Goal: Transaction & Acquisition: Purchase product/service

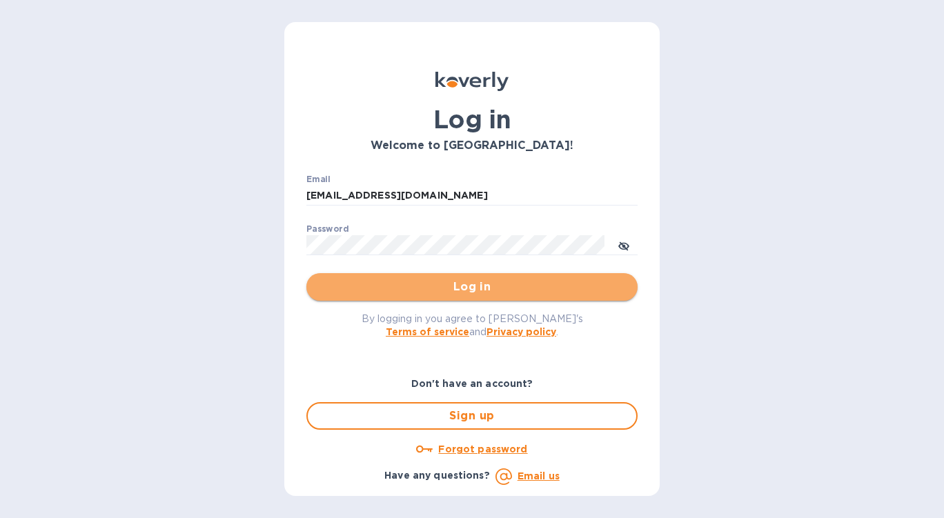
click at [498, 288] on span "Log in" at bounding box center [471, 287] width 309 height 17
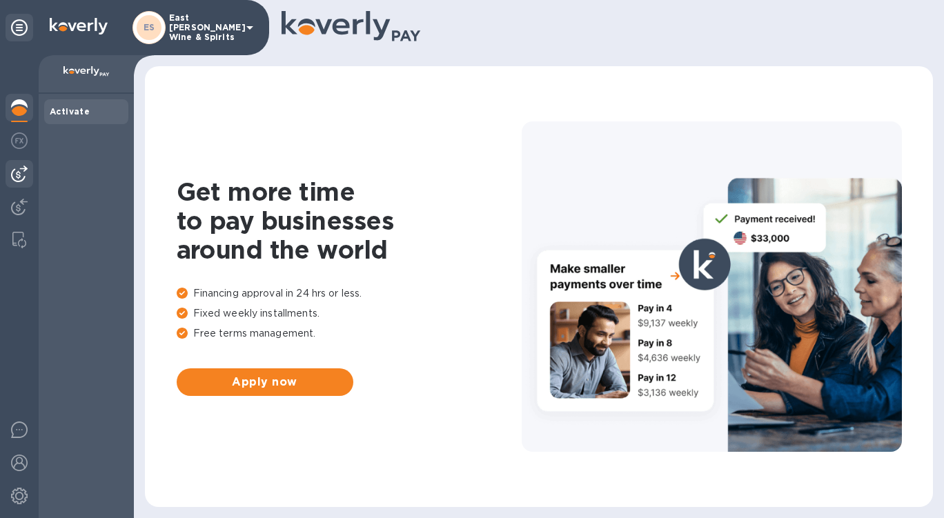
click at [12, 169] on img at bounding box center [19, 174] width 17 height 17
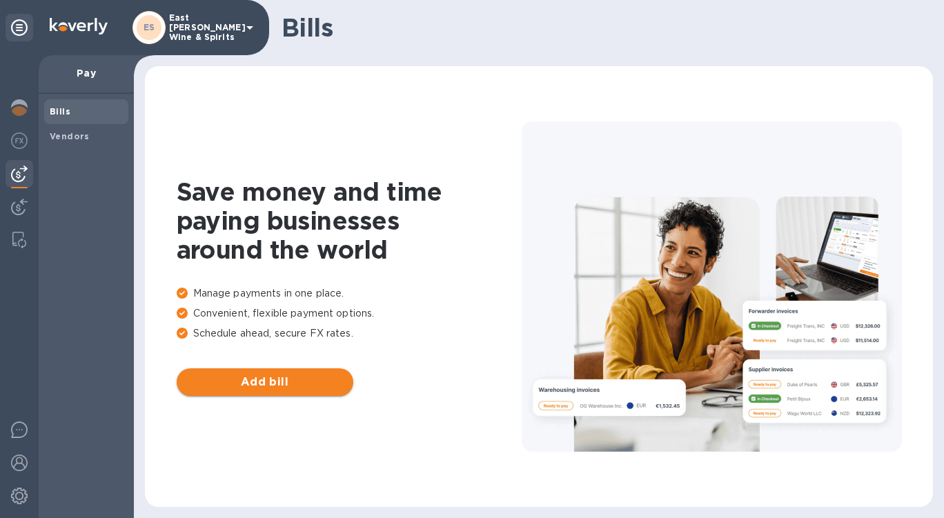
click at [248, 375] on span "Add bill" at bounding box center [265, 382] width 155 height 17
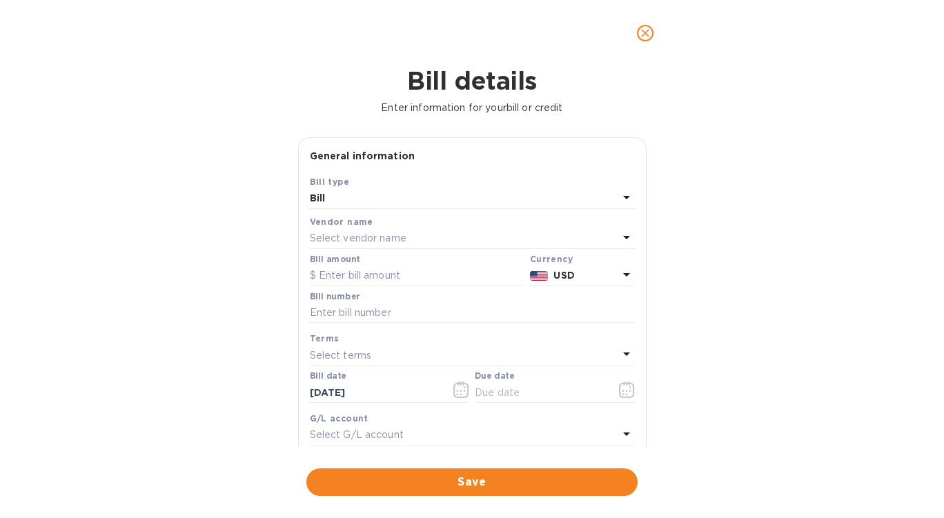
click at [409, 235] on div "Select vendor name" at bounding box center [464, 238] width 308 height 19
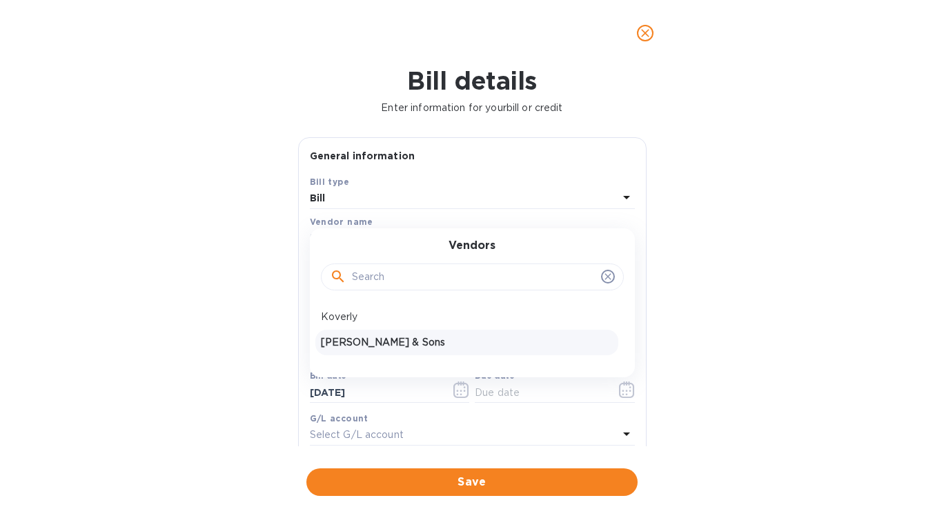
click at [366, 344] on p "[PERSON_NAME] & Sons" at bounding box center [467, 342] width 292 height 14
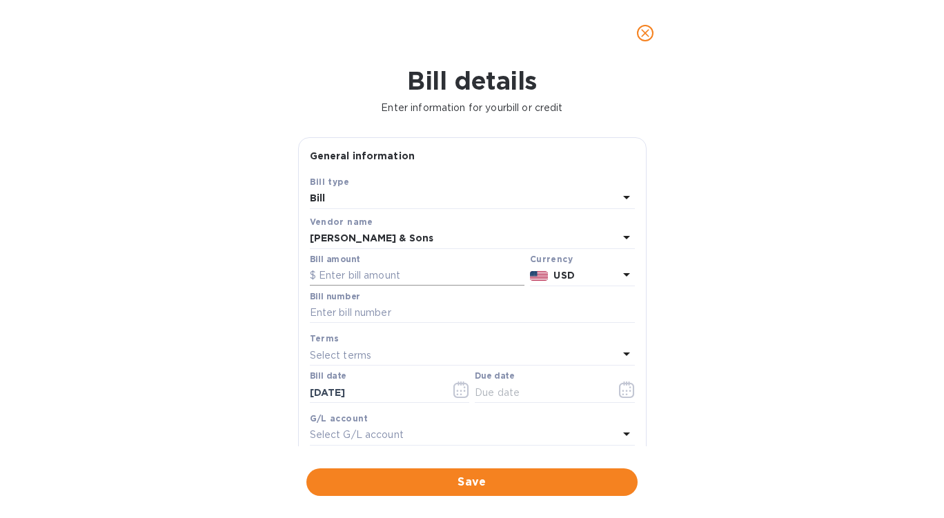
click at [413, 279] on input "text" at bounding box center [417, 276] width 215 height 21
type input "1,634.80"
click at [725, 252] on div "Bill details Enter information for your bill or credit General information Save…" at bounding box center [472, 292] width 944 height 452
click at [420, 315] on input "text" at bounding box center [472, 313] width 325 height 21
type input "213503.213155"
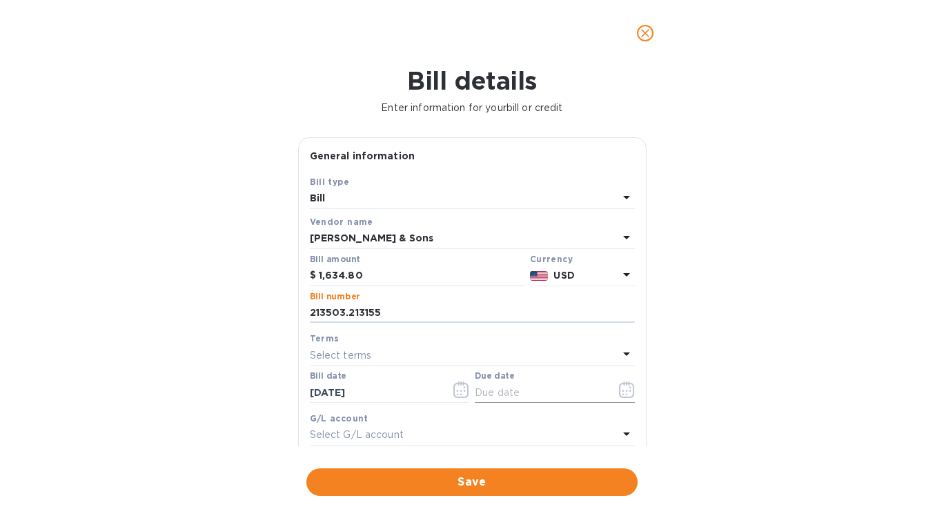
click at [616, 395] on button "button" at bounding box center [627, 389] width 32 height 33
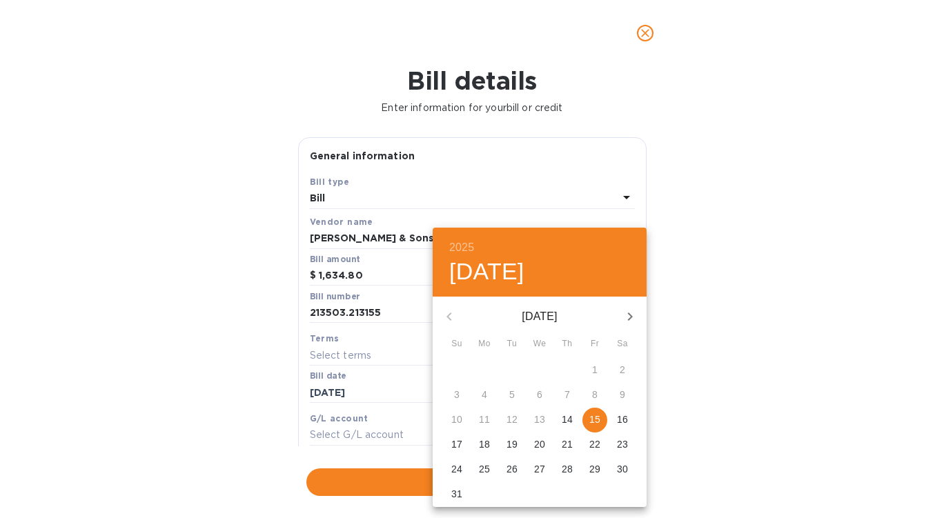
click at [478, 449] on span "18" at bounding box center [484, 444] width 25 height 14
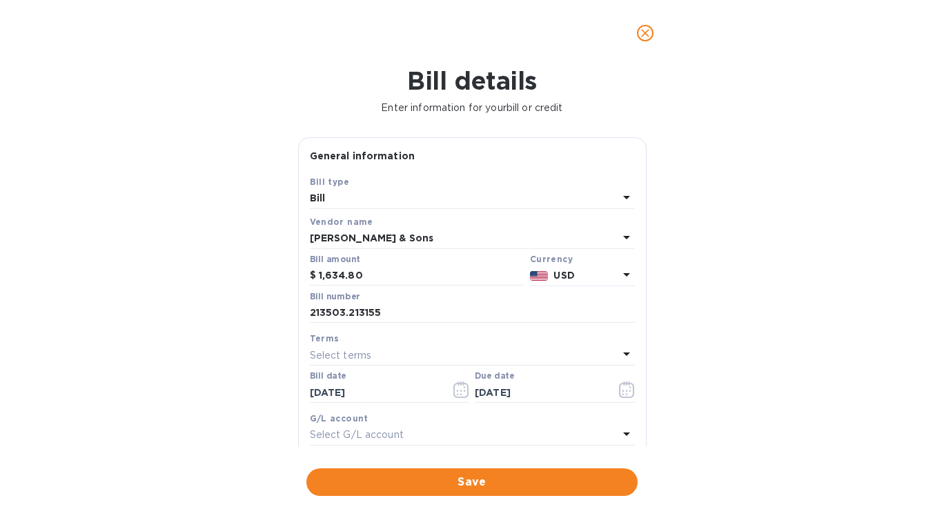
type input "[DATE]"
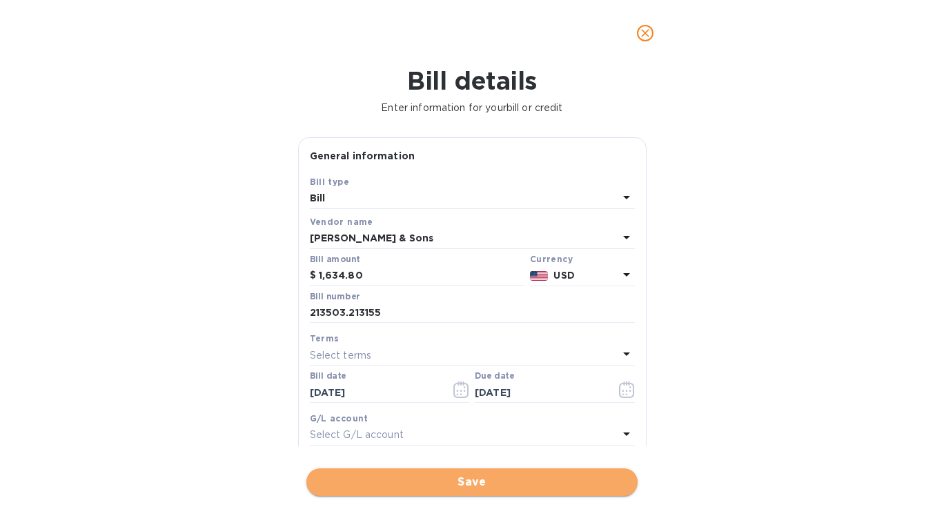
click at [500, 479] on span "Save" at bounding box center [471, 482] width 309 height 17
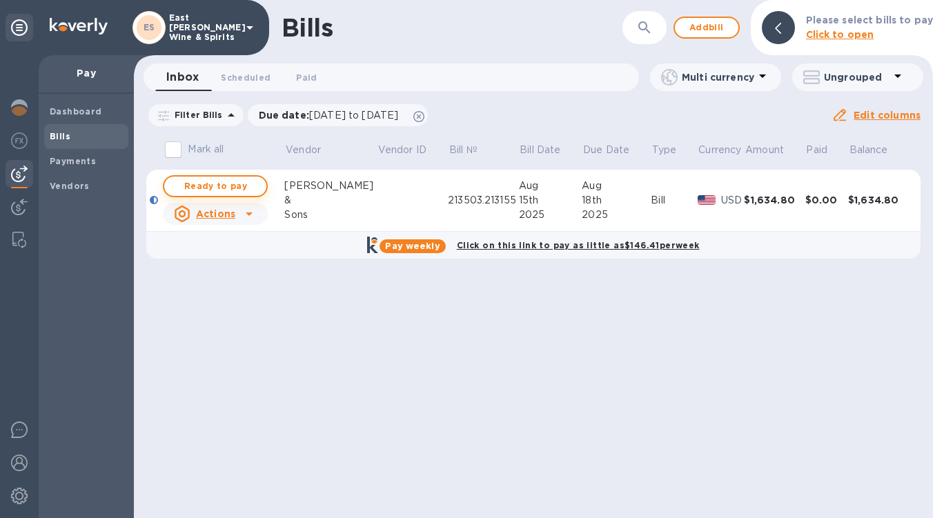
click at [243, 187] on span "Ready to pay" at bounding box center [215, 186] width 80 height 17
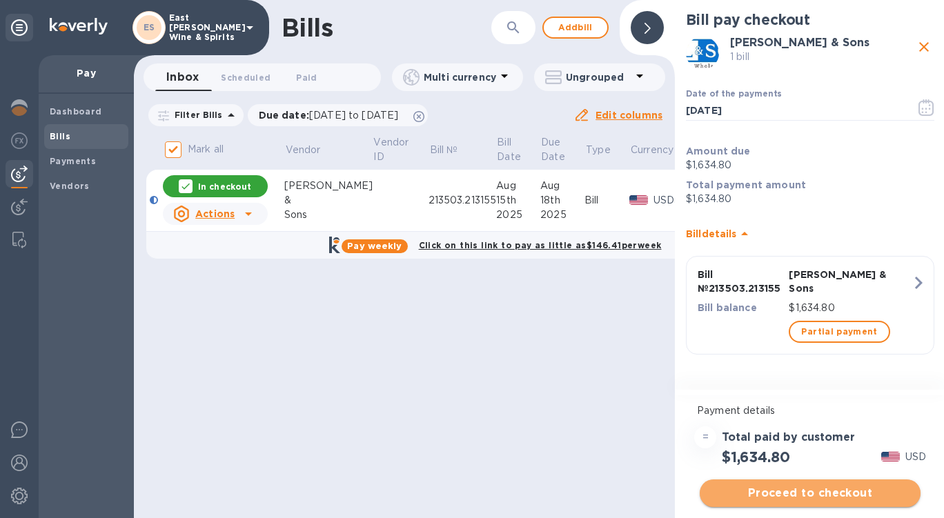
click at [826, 503] on button "Proceed to checkout" at bounding box center [810, 494] width 221 height 28
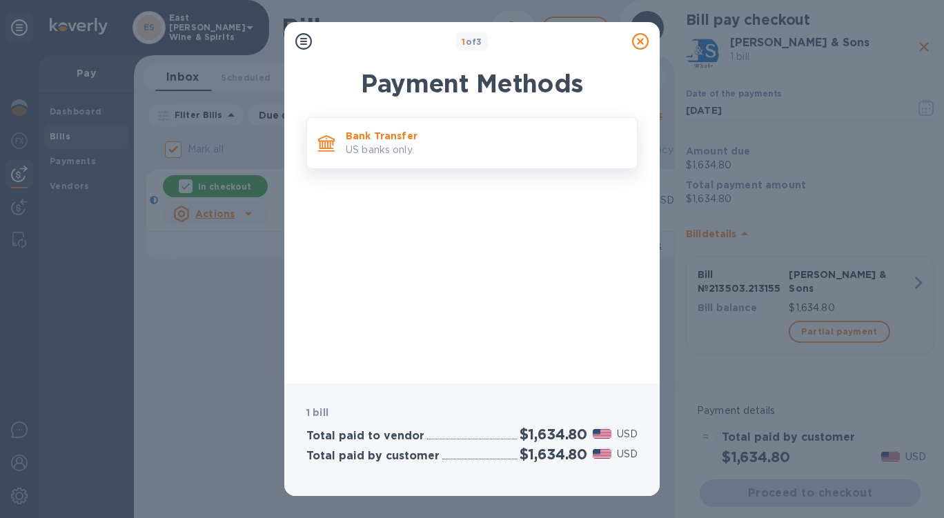
click at [505, 154] on p "US banks only." at bounding box center [486, 150] width 280 height 14
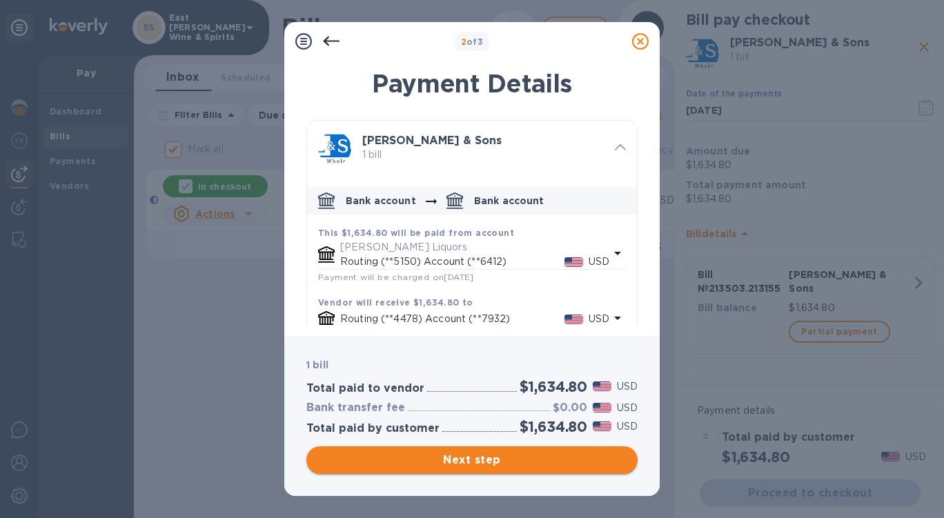
click at [513, 461] on span "Next step" at bounding box center [471, 460] width 309 height 17
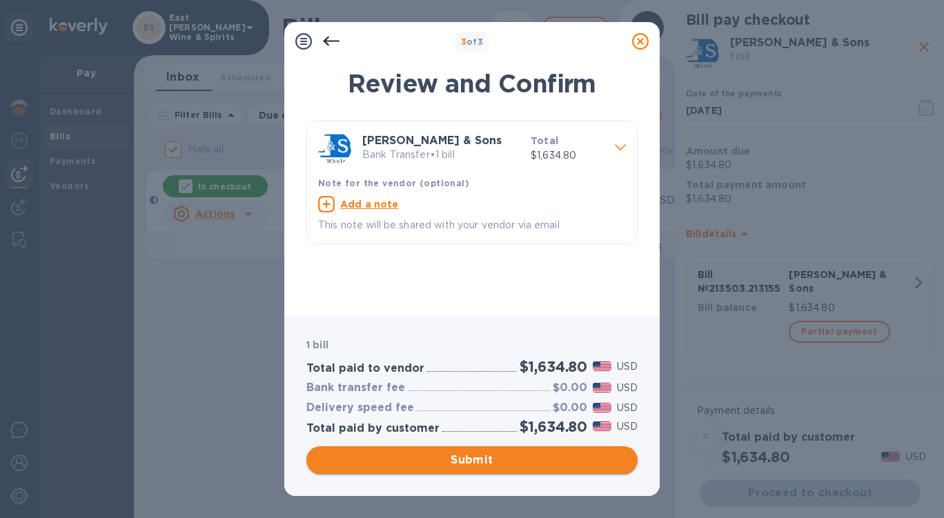
click at [513, 461] on span "Submit" at bounding box center [471, 460] width 309 height 17
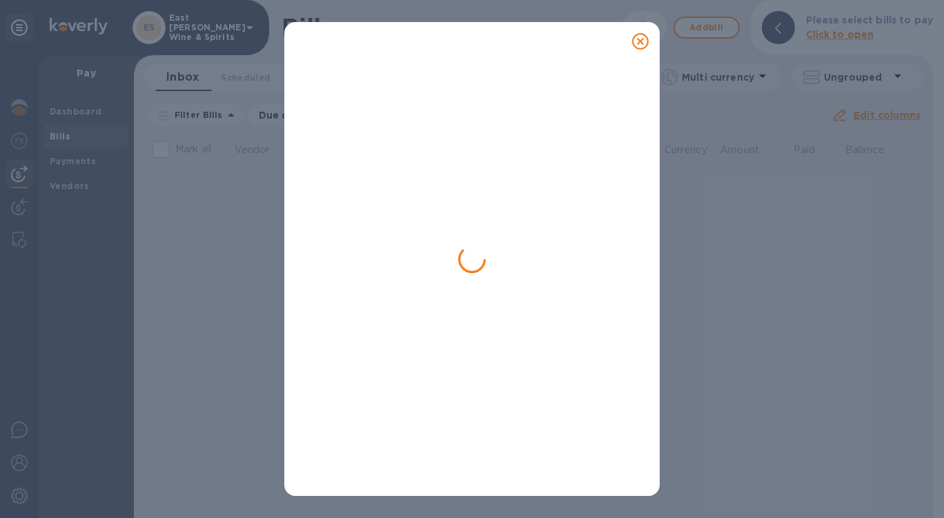
checkbox input "false"
